Goal: Task Accomplishment & Management: Use online tool/utility

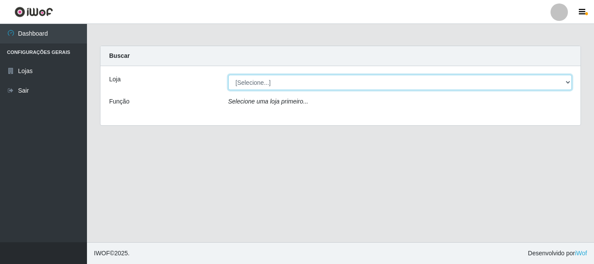
drag, startPoint x: 313, startPoint y: 81, endPoint x: 311, endPoint y: 88, distance: 7.4
click at [313, 81] on select "[Selecione...] Casatudo BR" at bounding box center [400, 82] width 344 height 15
select select "197"
click at [228, 75] on select "[Selecione...] Casatudo BR" at bounding box center [400, 82] width 344 height 15
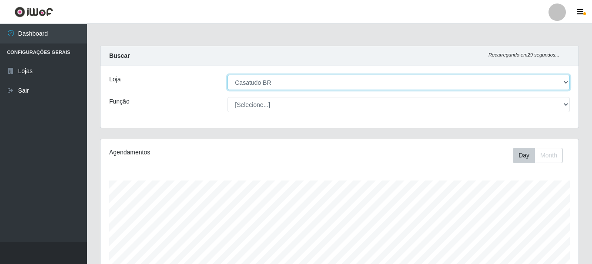
scroll to position [181, 478]
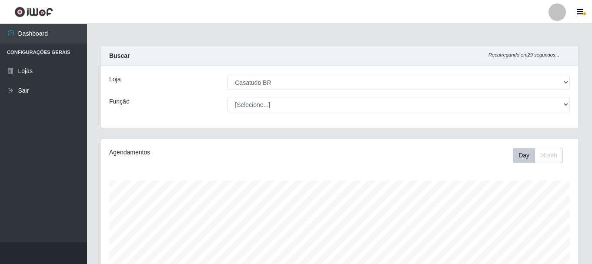
click at [281, 96] on div "Loja [Selecione...] Casatudo BR Função [Selecione...] Auxiliar de Estoque Auxil…" at bounding box center [340, 97] width 478 height 62
click at [279, 112] on div "Loja [Selecione...] Casatudo BR Função [Selecione...] Auxiliar de Estoque Auxil…" at bounding box center [340, 97] width 478 height 62
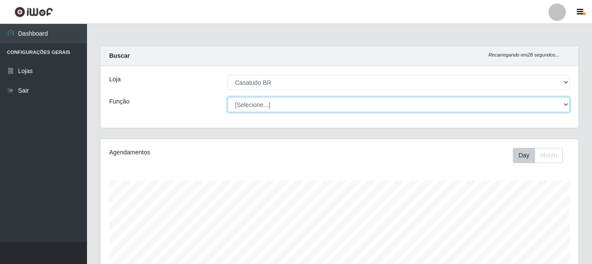
click at [279, 107] on select "[Selecione...] Auxiliar de Estoque Auxiliar de Estoque + Auxiliar de Estoque ++…" at bounding box center [399, 104] width 342 height 15
click at [284, 100] on select "[Selecione...] Auxiliar de Estoque Auxiliar de Estoque + Auxiliar de Estoque ++…" at bounding box center [399, 104] width 342 height 15
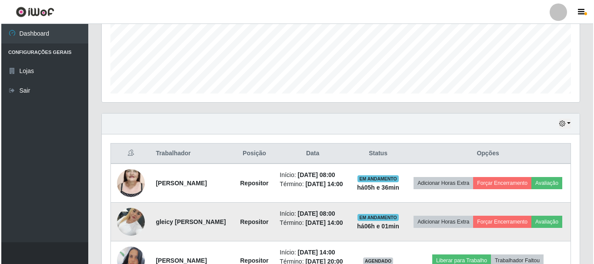
scroll to position [295, 0]
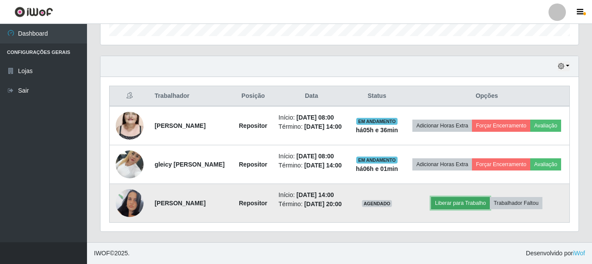
click at [467, 203] on button "Liberar para Trabalho" at bounding box center [460, 203] width 59 height 12
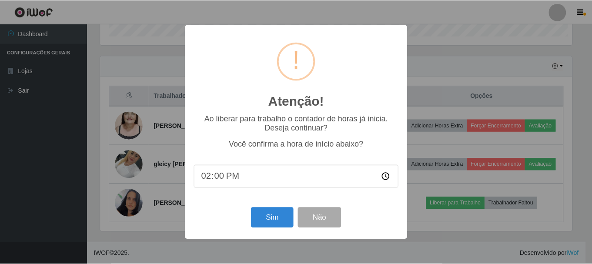
scroll to position [181, 474]
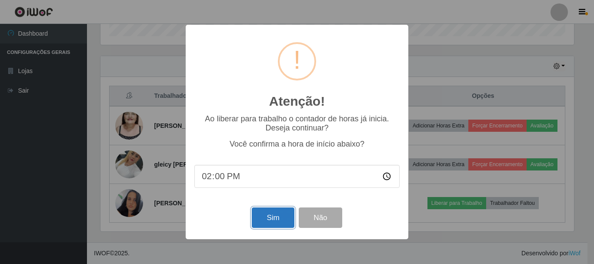
click at [279, 218] on button "Sim" at bounding box center [273, 218] width 42 height 20
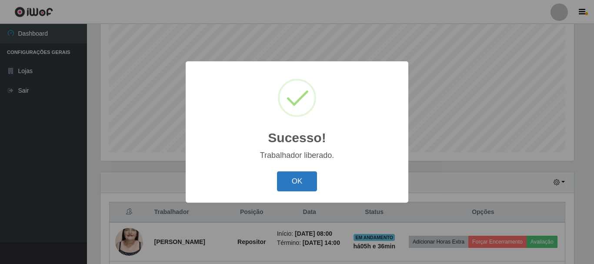
click at [302, 180] on button "OK" at bounding box center [297, 181] width 40 height 20
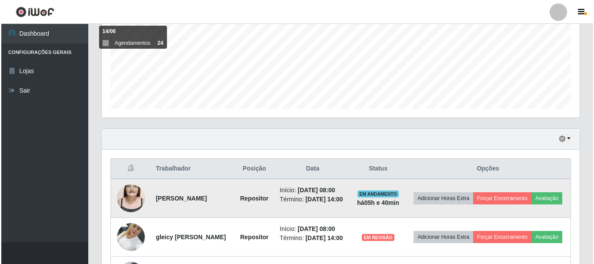
scroll to position [295, 0]
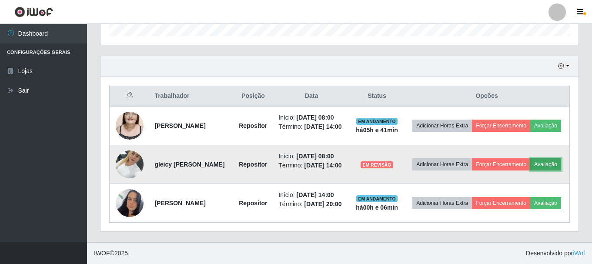
click at [530, 161] on button "Avaliação" at bounding box center [545, 164] width 31 height 12
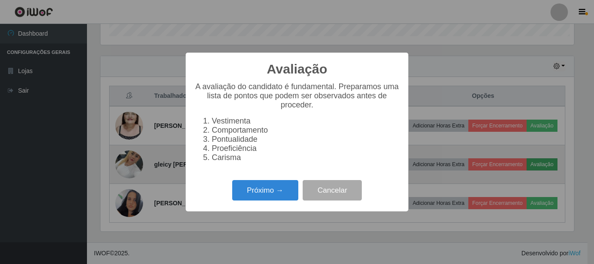
scroll to position [181, 474]
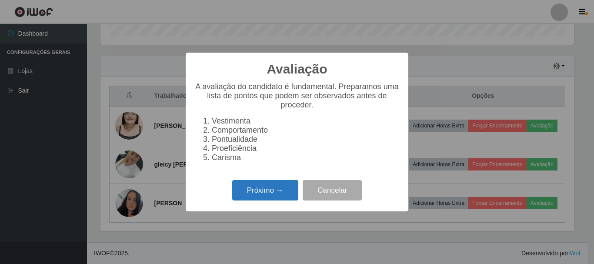
click at [268, 191] on button "Próximo →" at bounding box center [265, 190] width 66 height 20
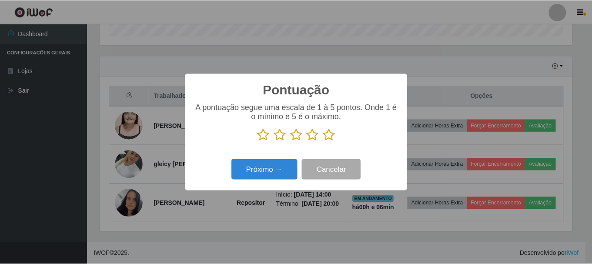
scroll to position [434956, 434663]
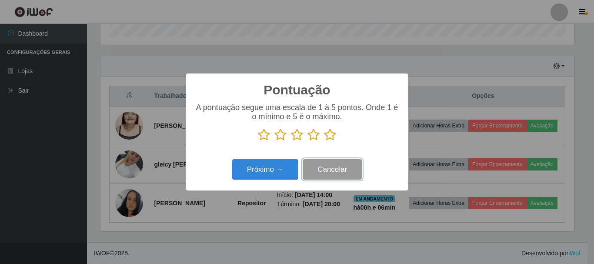
click at [343, 178] on button "Cancelar" at bounding box center [332, 169] width 59 height 20
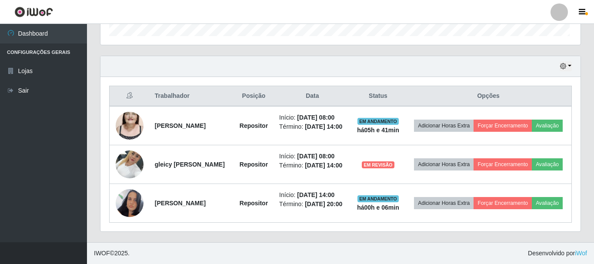
scroll to position [181, 478]
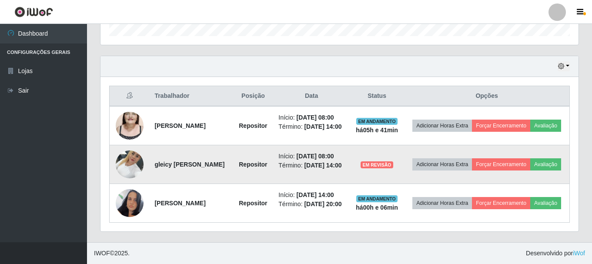
click at [124, 165] on img at bounding box center [130, 164] width 28 height 37
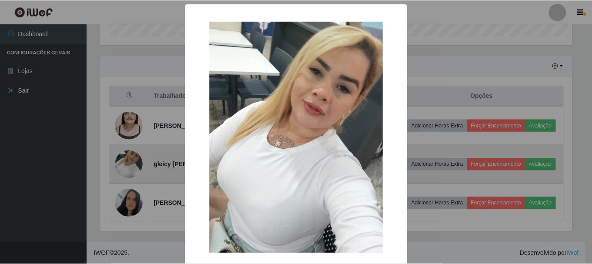
scroll to position [181, 474]
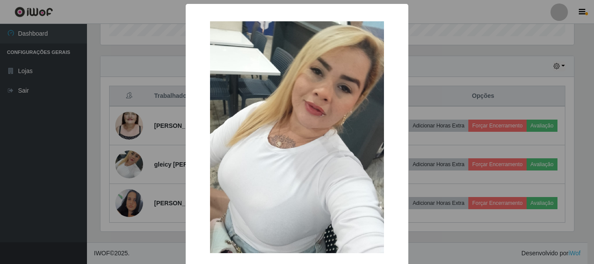
click at [480, 91] on div "× OK Cancel" at bounding box center [297, 132] width 594 height 264
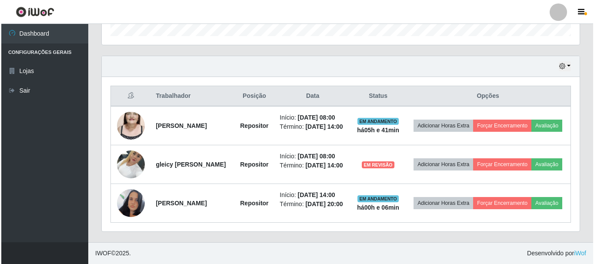
scroll to position [181, 478]
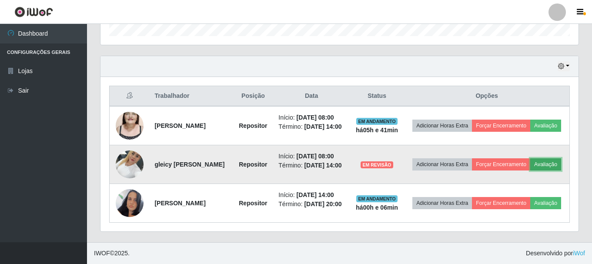
click at [530, 165] on button "Avaliação" at bounding box center [545, 164] width 31 height 12
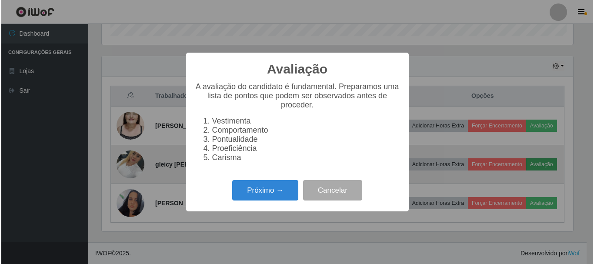
scroll to position [181, 474]
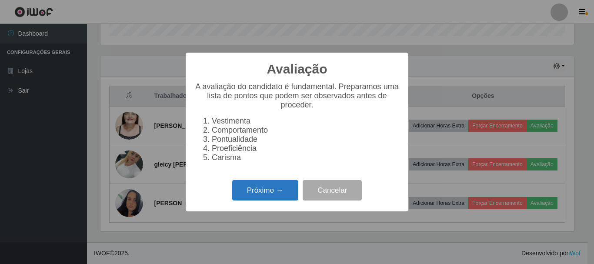
click at [255, 189] on button "Próximo →" at bounding box center [265, 190] width 66 height 20
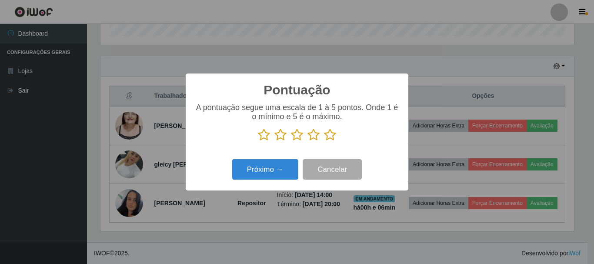
scroll to position [434956, 434663]
click at [299, 139] on icon at bounding box center [297, 134] width 12 height 13
click at [291, 141] on input "radio" at bounding box center [291, 141] width 0 height 0
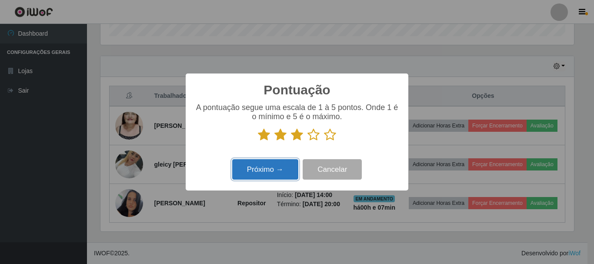
click at [276, 174] on button "Próximo →" at bounding box center [265, 169] width 66 height 20
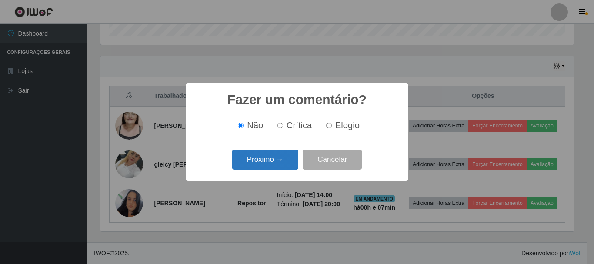
click at [259, 160] on button "Próximo →" at bounding box center [265, 160] width 66 height 20
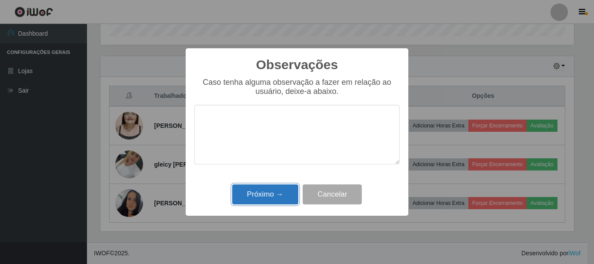
click at [282, 201] on button "Próximo →" at bounding box center [265, 194] width 66 height 20
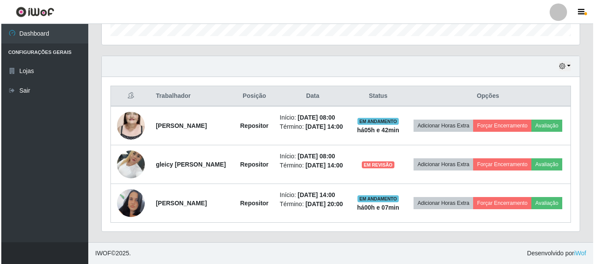
scroll to position [181, 478]
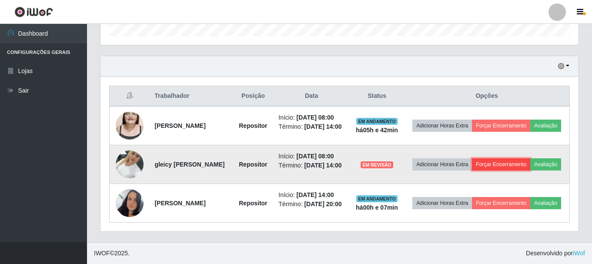
click at [516, 158] on button "Forçar Encerramento" at bounding box center [501, 164] width 58 height 12
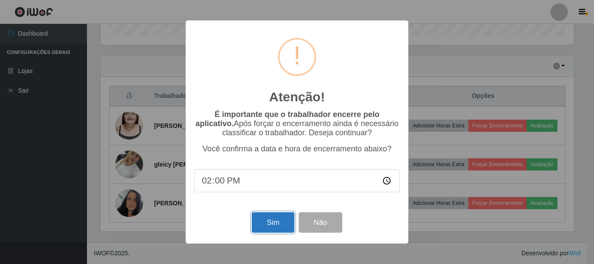
click at [278, 225] on button "Sim" at bounding box center [273, 222] width 42 height 20
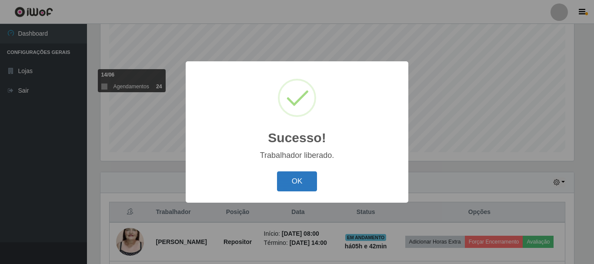
click at [306, 186] on button "OK" at bounding box center [297, 181] width 40 height 20
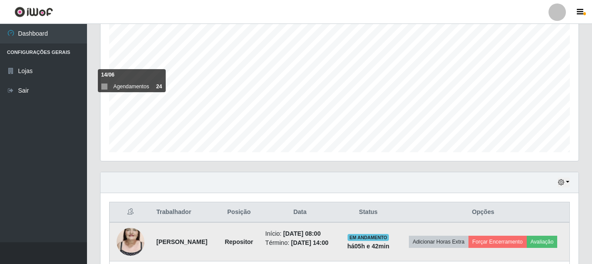
scroll to position [246, 0]
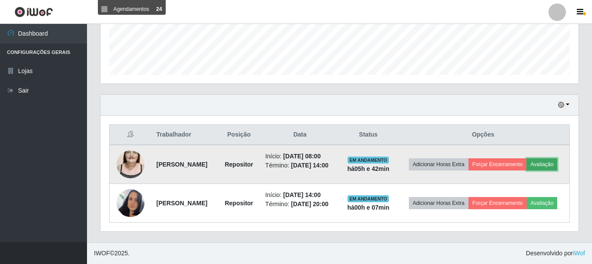
click at [527, 164] on button "Avaliação" at bounding box center [542, 164] width 31 height 12
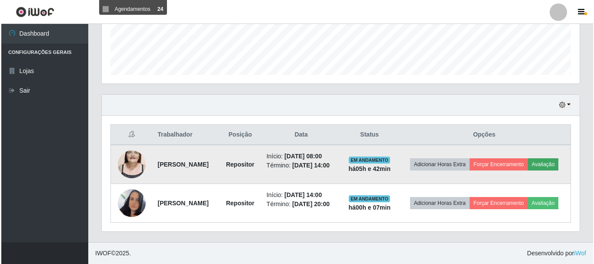
scroll to position [181, 474]
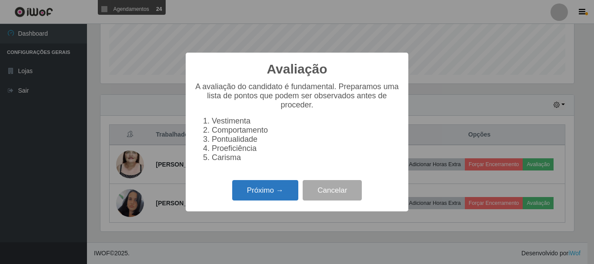
click at [256, 198] on button "Próximo →" at bounding box center [265, 190] width 66 height 20
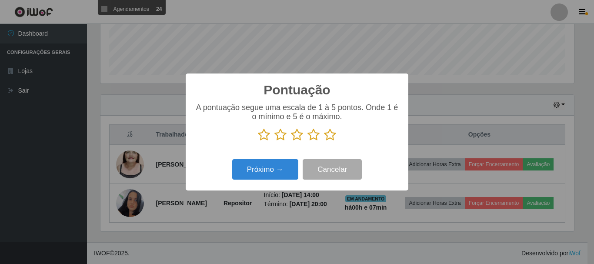
scroll to position [434956, 434663]
click at [264, 141] on icon at bounding box center [264, 134] width 12 height 13
click at [258, 141] on input "radio" at bounding box center [258, 141] width 0 height 0
click at [260, 171] on button "Próximo →" at bounding box center [265, 169] width 66 height 20
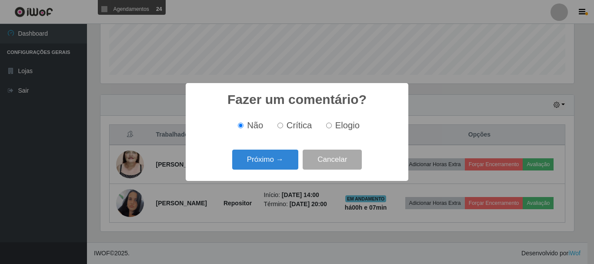
click at [285, 127] on label "Crítica" at bounding box center [293, 126] width 38 height 10
click at [283, 127] on input "Crítica" at bounding box center [281, 126] width 6 height 6
radio input "true"
click at [270, 159] on button "Próximo →" at bounding box center [265, 160] width 66 height 20
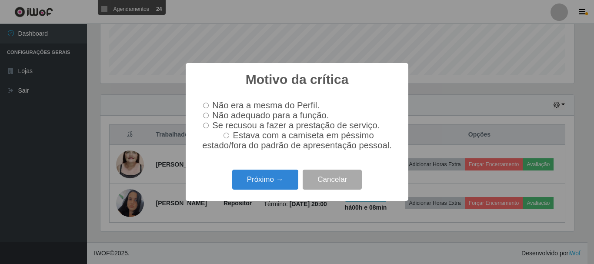
click at [208, 114] on input "Não adequado para a função." at bounding box center [206, 116] width 6 height 6
radio input "true"
click at [258, 182] on button "Próximo →" at bounding box center [265, 180] width 66 height 20
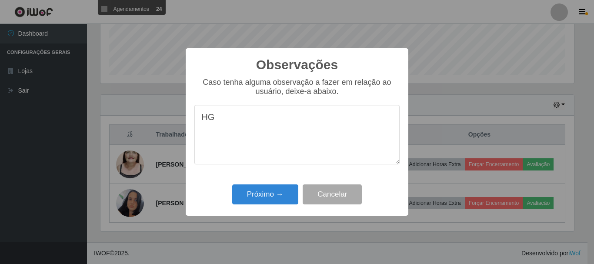
type textarea "H"
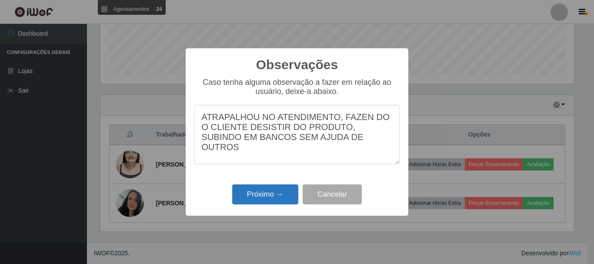
type textarea "ATRAPALHOU NO ATENDIMENTO, FAZEN DO O CLIENTE DESISTIR DO PRODUTO, SUBINDO EM B…"
click at [268, 194] on button "Próximo →" at bounding box center [265, 194] width 66 height 20
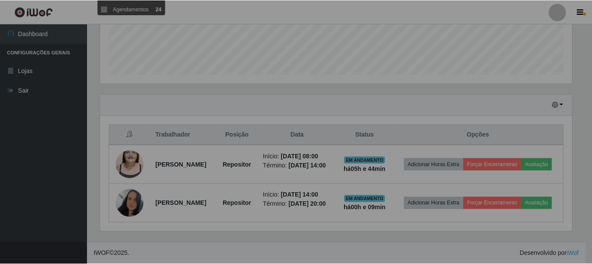
scroll to position [181, 478]
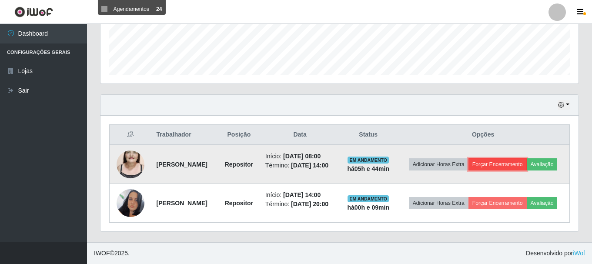
click at [526, 158] on button "Forçar Encerramento" at bounding box center [498, 164] width 58 height 12
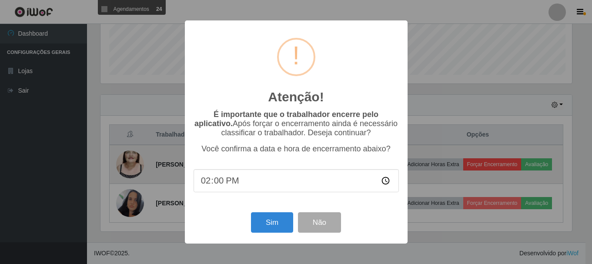
scroll to position [181, 474]
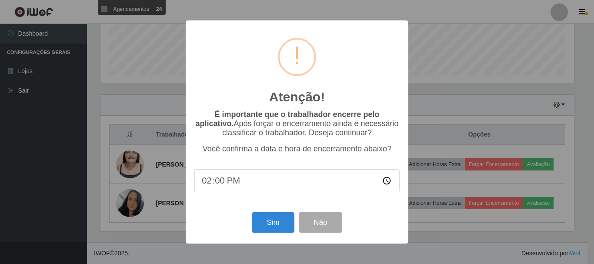
click at [232, 183] on input "14:00" at bounding box center [297, 180] width 205 height 23
type input "14:05"
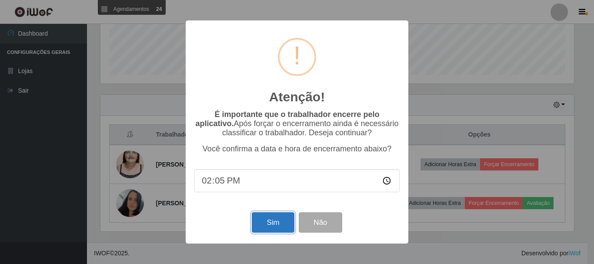
click at [269, 229] on button "Sim" at bounding box center [273, 222] width 42 height 20
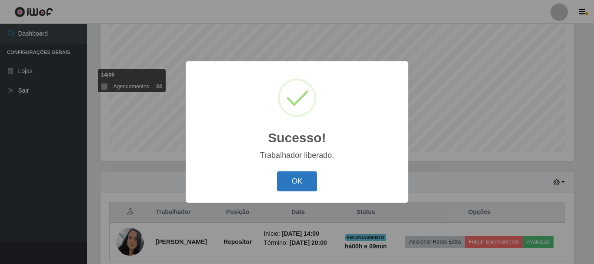
click at [279, 182] on button "OK" at bounding box center [297, 181] width 40 height 20
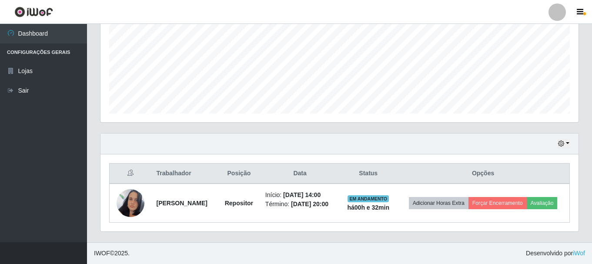
scroll to position [67, 0]
